Goal: Register for event/course

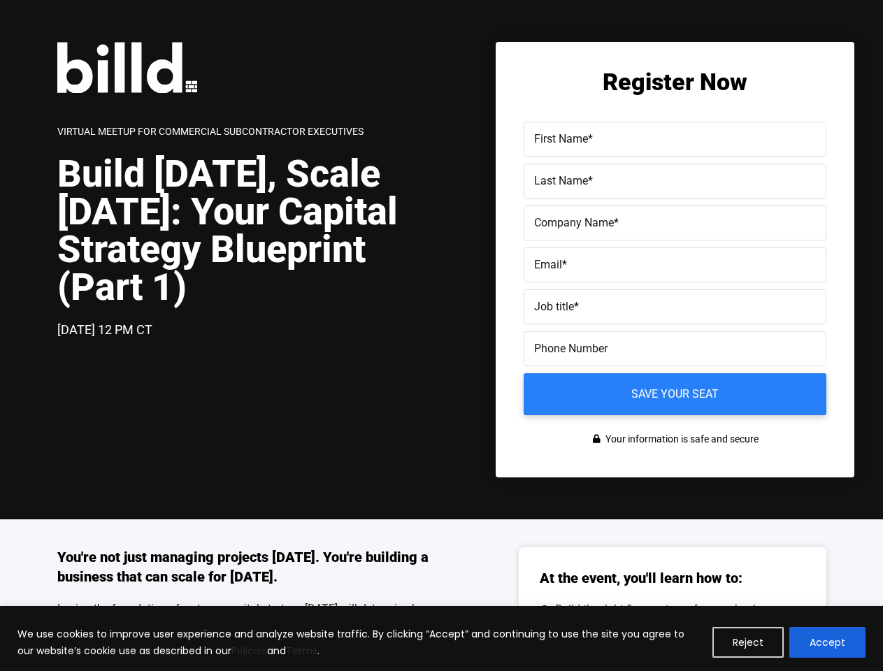
click at [441, 336] on div "[DATE] 12 PM CT" at bounding box center [249, 330] width 384 height 20
click at [749, 642] on button "Reject" at bounding box center [747, 642] width 71 height 31
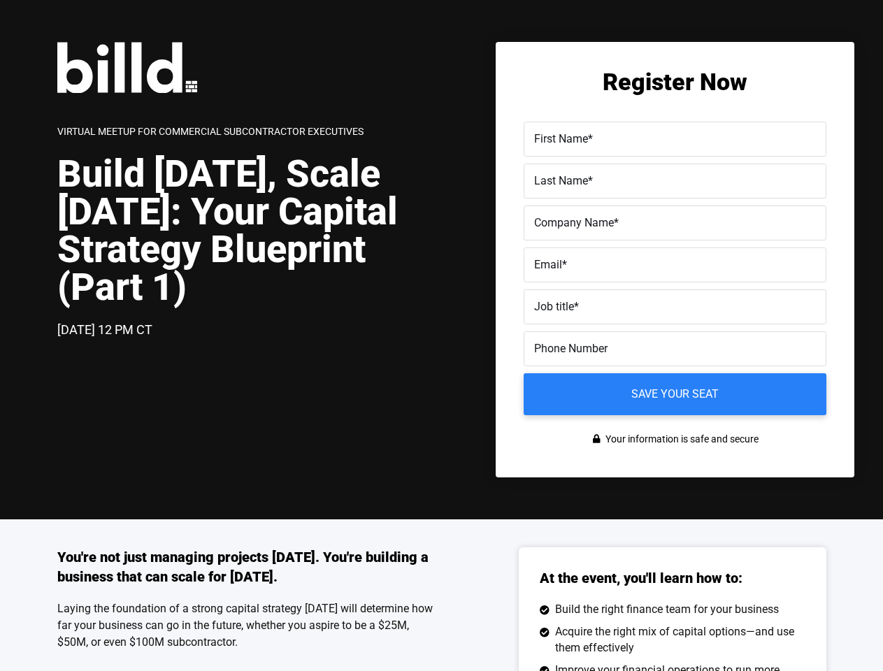
click at [828, 642] on div "You're not just managing projects [DATE]. You're building a business that can s…" at bounding box center [441, 680] width 883 height 323
click at [675, 268] on label "Email *" at bounding box center [675, 265] width 282 height 20
click at [675, 268] on input "Email *" at bounding box center [675, 264] width 303 height 35
